Goal: Information Seeking & Learning: Learn about a topic

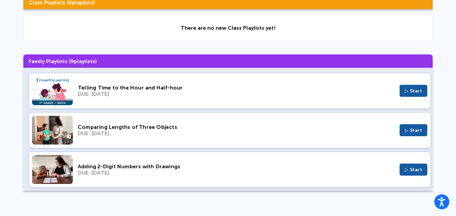
scroll to position [68, 0]
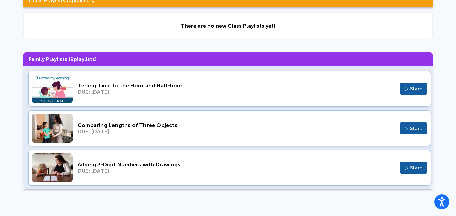
click at [109, 137] on div "Comparing Lengths of Three Objects DUE: [DATE] ▷ Start" at bounding box center [229, 128] width 403 height 36
click at [80, 94] on div "DUE: [DATE]" at bounding box center [236, 92] width 317 height 6
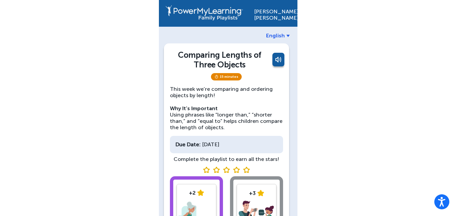
click at [205, 185] on div "+2 Play Game Start" at bounding box center [197, 218] width 40 height 68
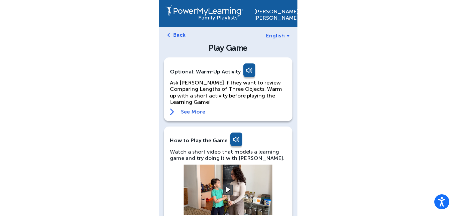
click at [232, 141] on link at bounding box center [235, 141] width 13 height 16
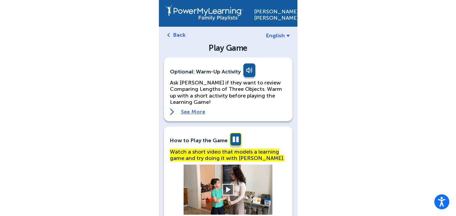
click at [229, 192] on button at bounding box center [228, 190] width 12 height 12
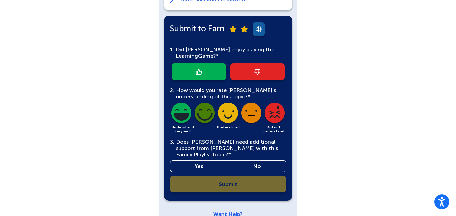
scroll to position [236, 0]
